Goal: Task Accomplishment & Management: Use online tool/utility

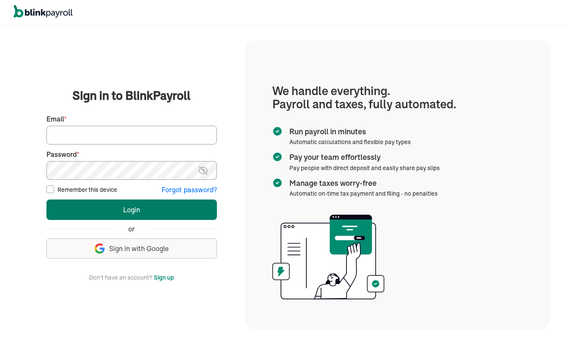
type input "[EMAIL_ADDRESS][DOMAIN_NAME]"
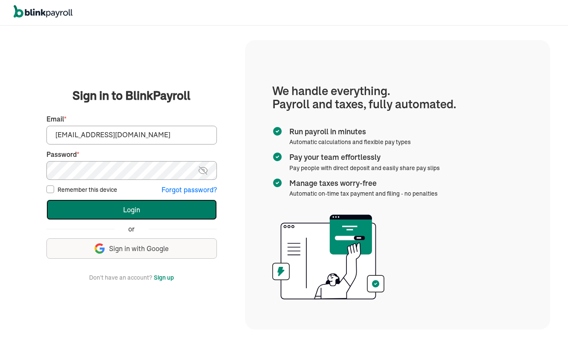
click at [150, 209] on button "Login" at bounding box center [131, 209] width 170 height 20
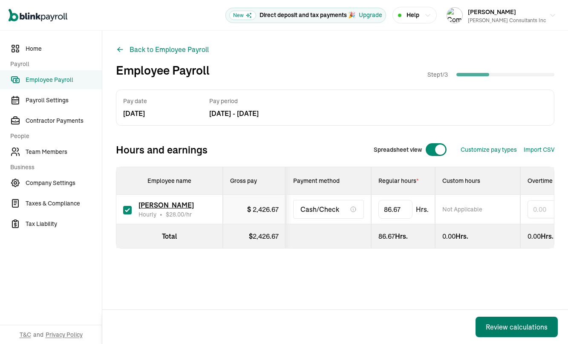
click at [520, 325] on div "Review calculations" at bounding box center [517, 327] width 62 height 10
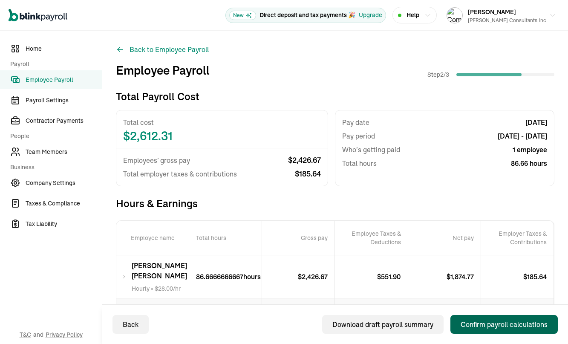
click at [479, 323] on div "Confirm payroll calculations" at bounding box center [504, 324] width 87 height 10
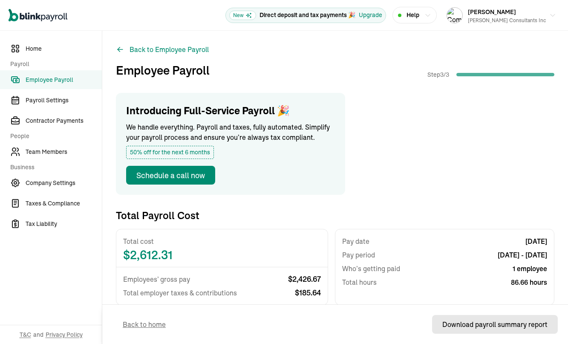
click at [479, 324] on div "Download payroll summary report" at bounding box center [494, 324] width 105 height 10
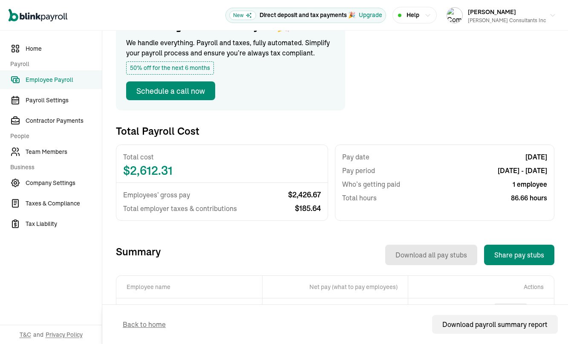
scroll to position [145, 0]
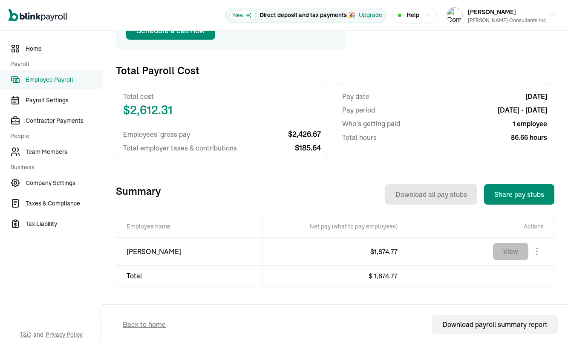
click at [514, 253] on button "View" at bounding box center [510, 251] width 35 height 17
